Goal: Navigation & Orientation: Find specific page/section

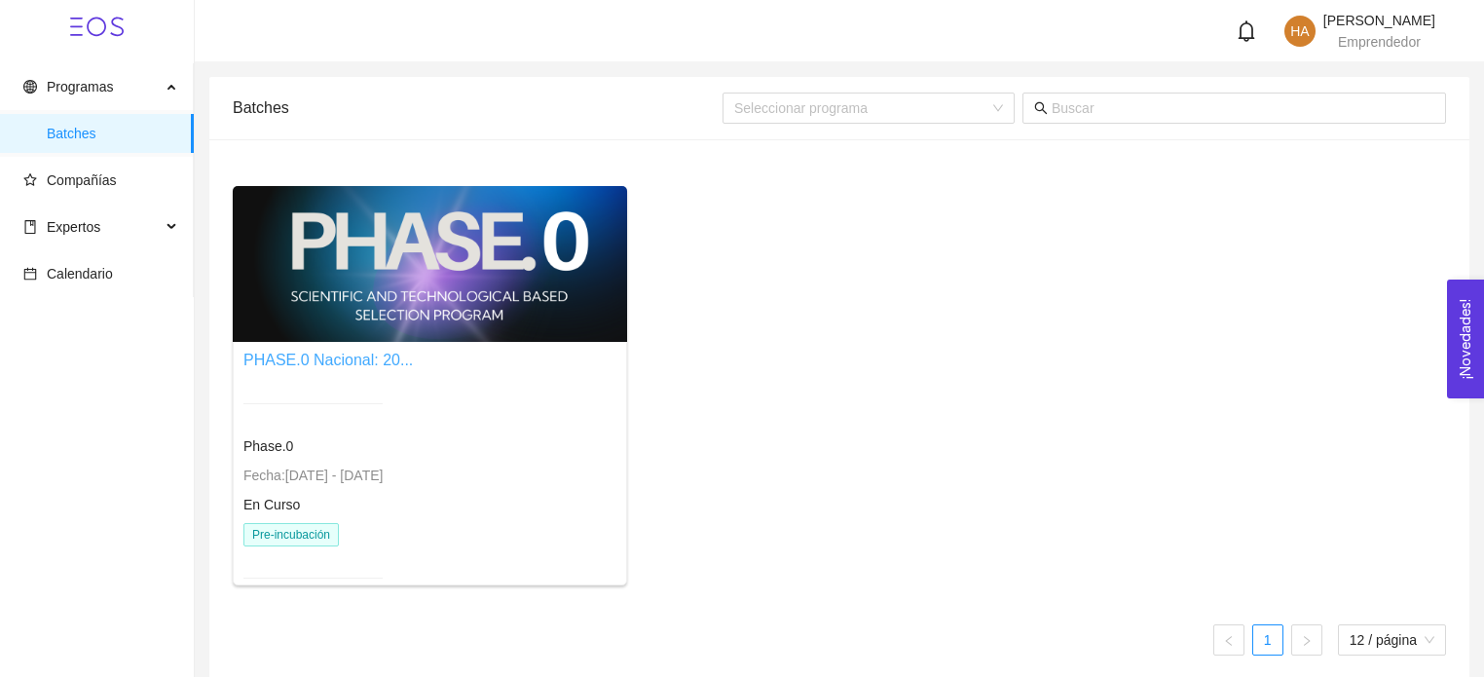
click at [253, 351] on link "PHASE.0 Nacional: 20..." at bounding box center [327, 359] width 169 height 17
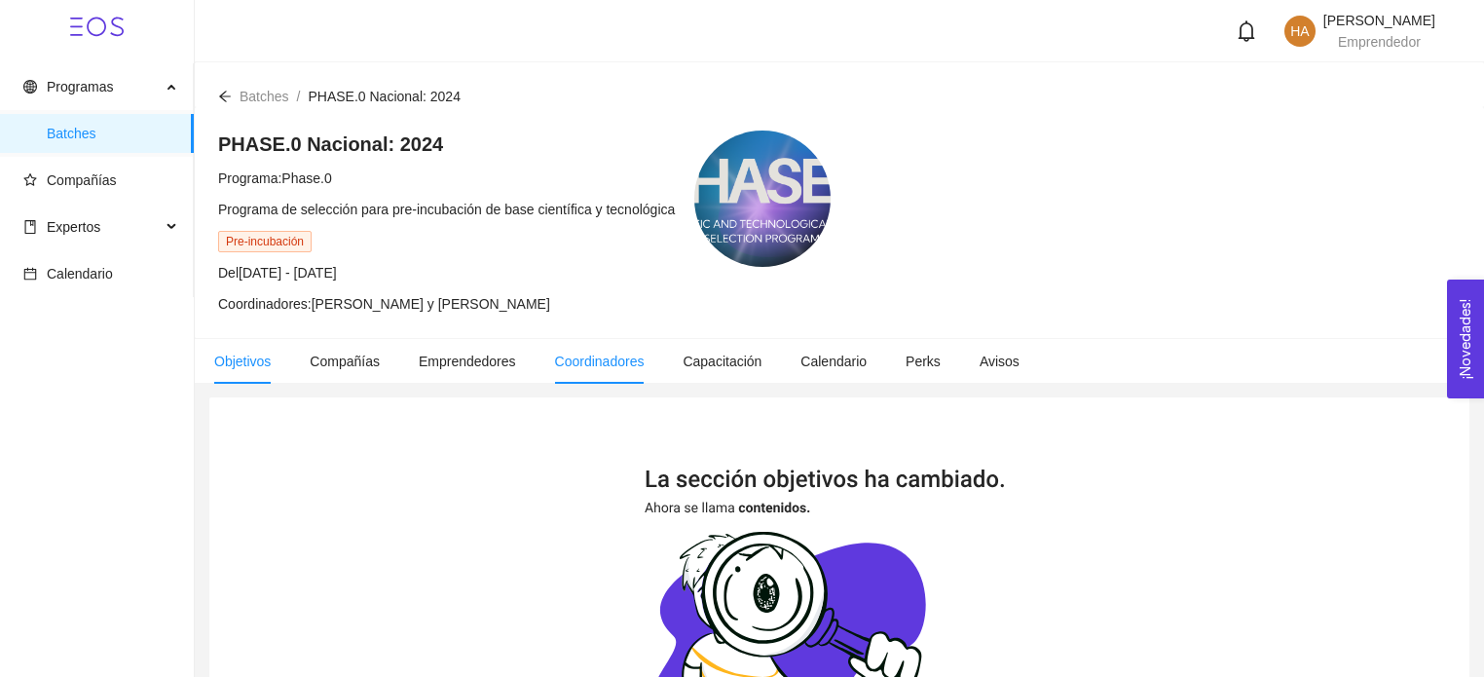
click at [607, 380] on li "Coordinadores" at bounding box center [599, 361] width 129 height 45
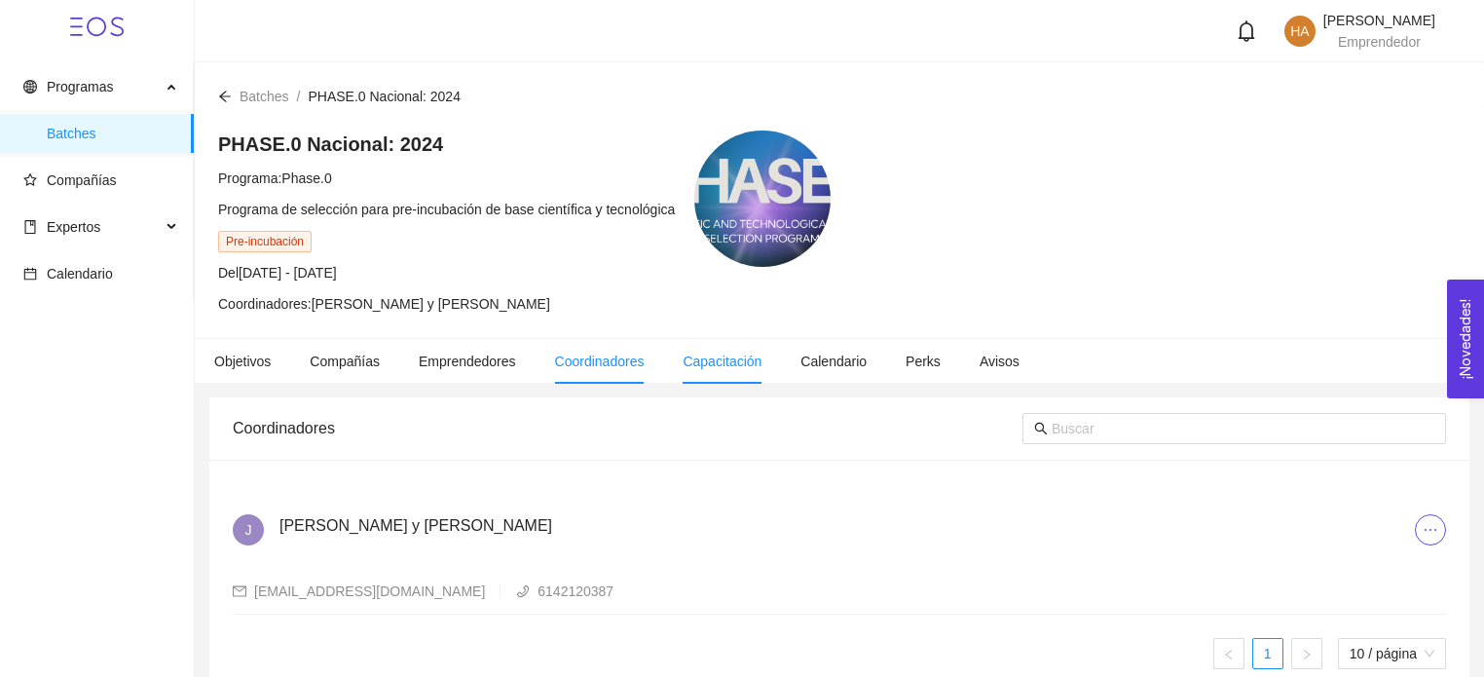
click at [706, 368] on span "Capacitación" at bounding box center [721, 361] width 79 height 16
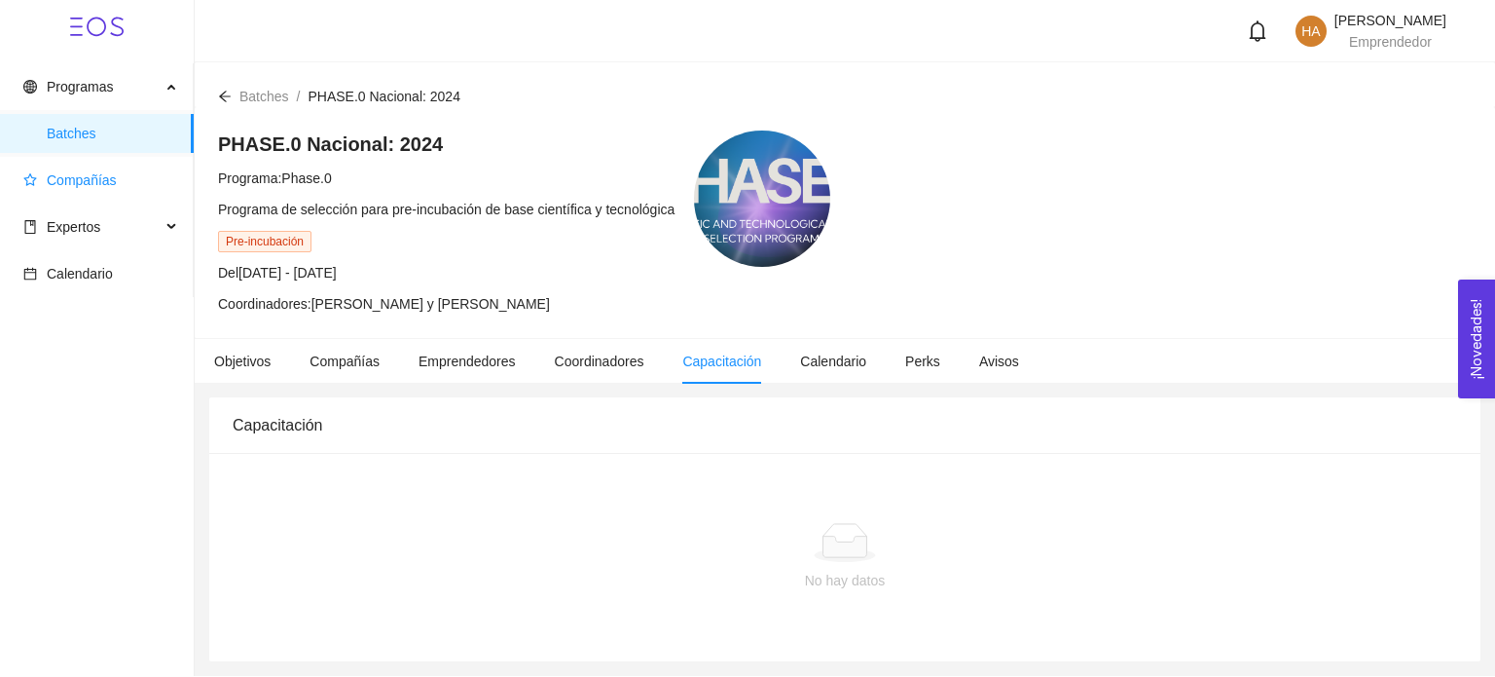
click at [68, 187] on span "Compañías" at bounding box center [82, 180] width 70 height 16
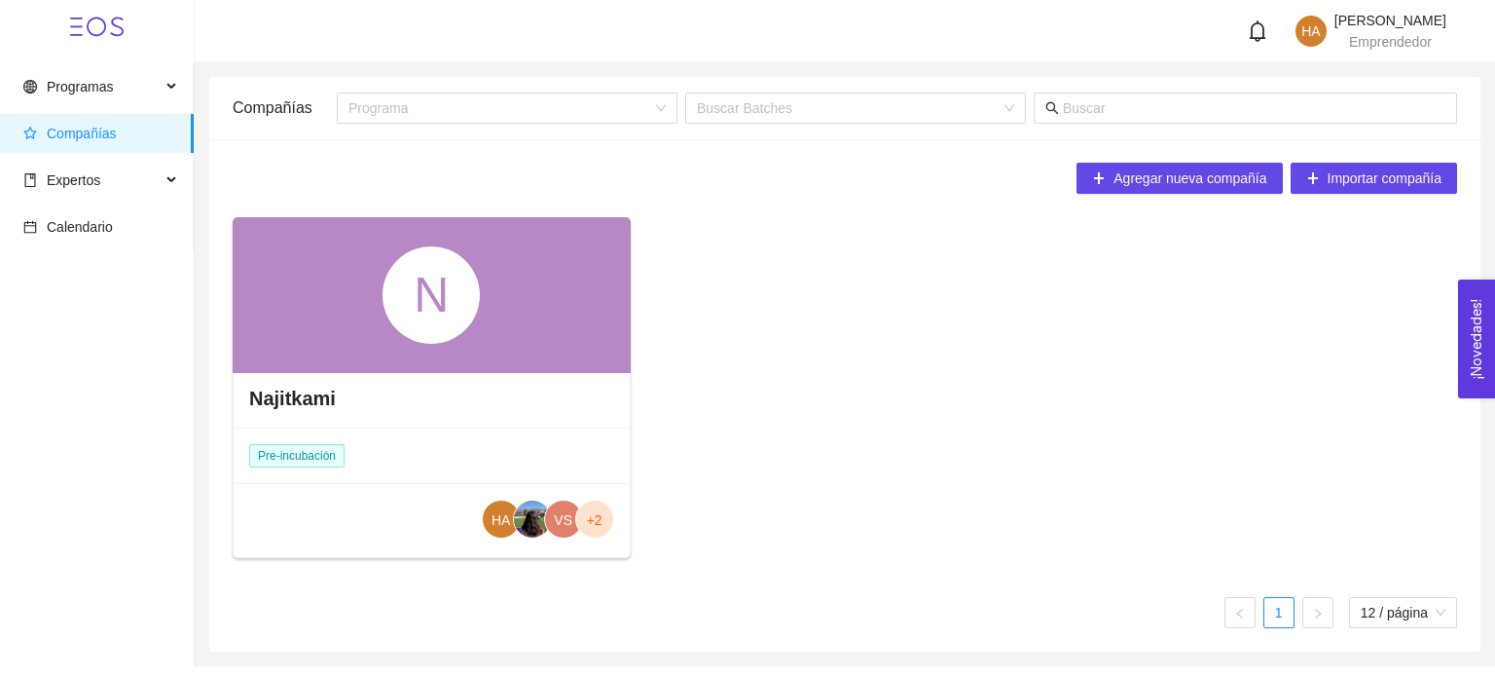
click at [339, 344] on div "N" at bounding box center [432, 295] width 398 height 156
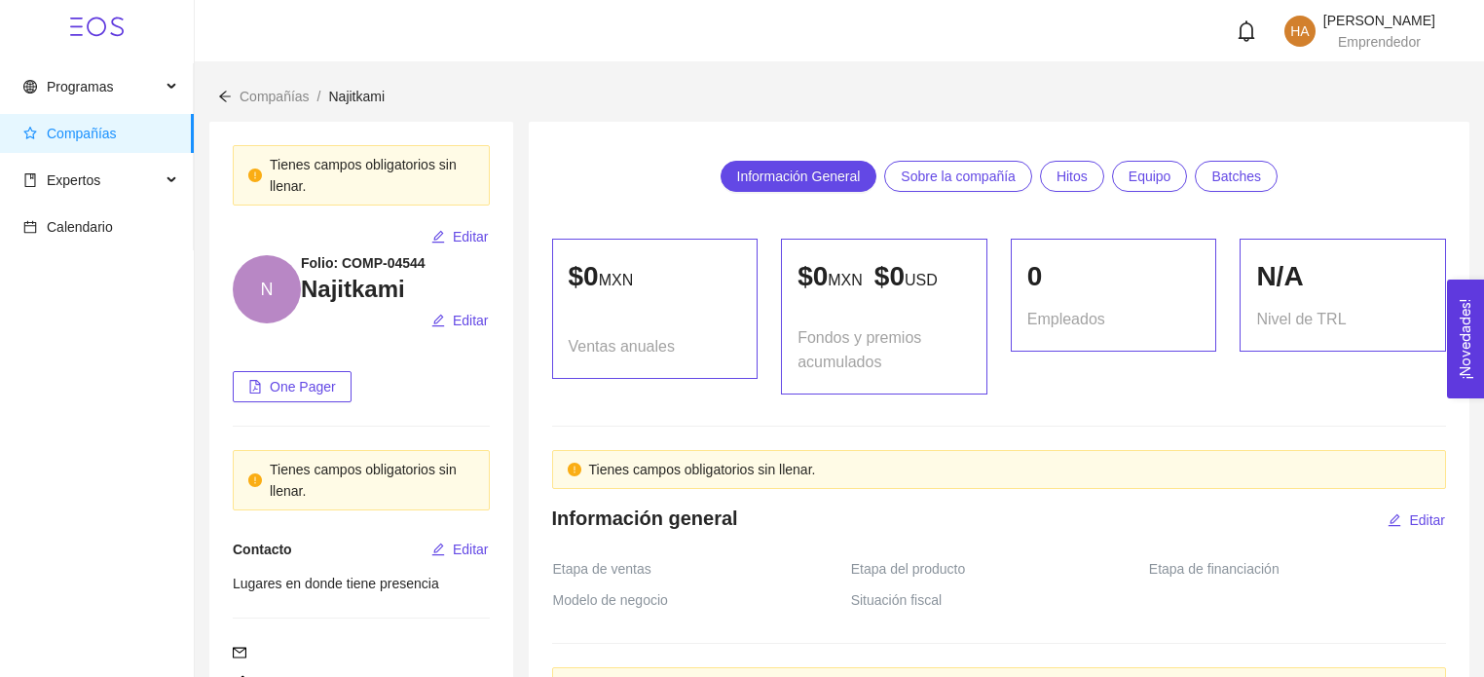
click at [1223, 170] on span "Batches" at bounding box center [1236, 176] width 50 height 29
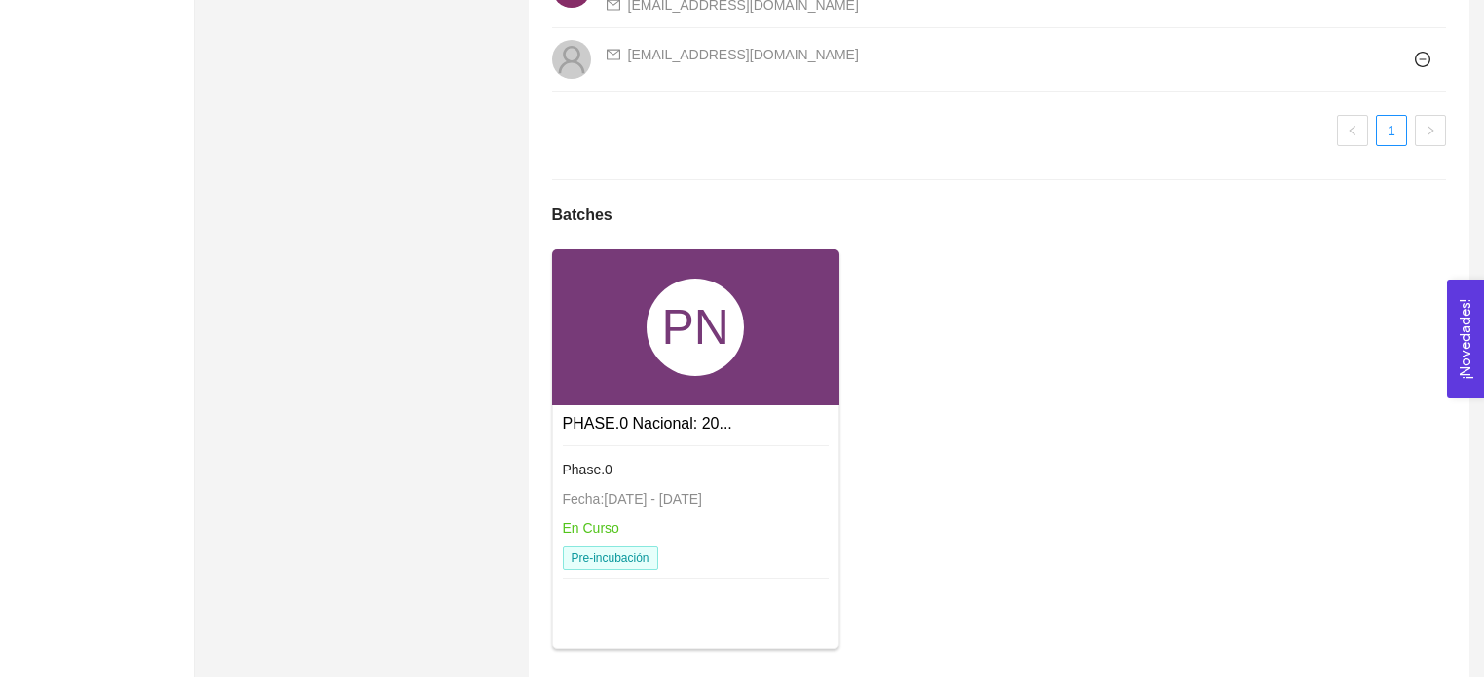
click at [766, 411] on div "PHASE.0 Nacional: 20..." at bounding box center [696, 423] width 266 height 24
click at [755, 338] on div "PN" at bounding box center [695, 327] width 287 height 156
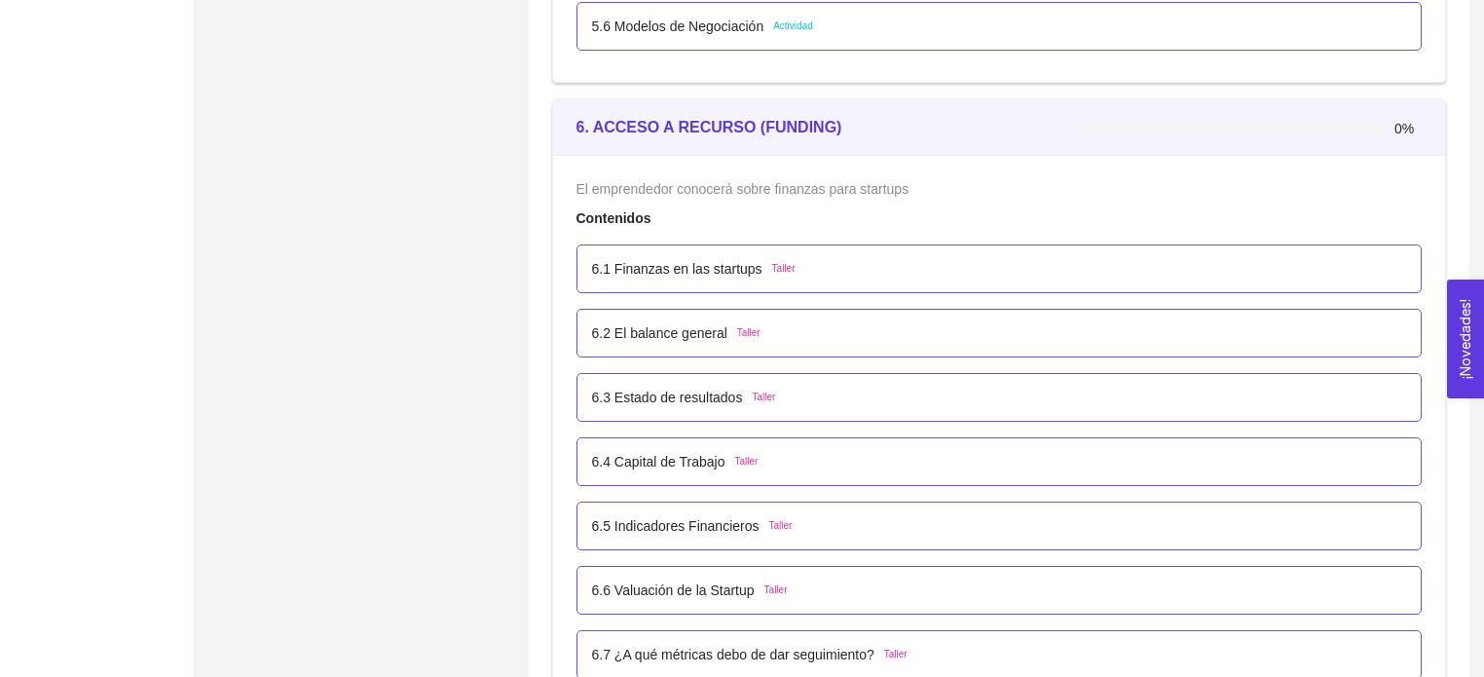
scroll to position [4770, 0]
